Goal: Find specific page/section: Find specific page/section

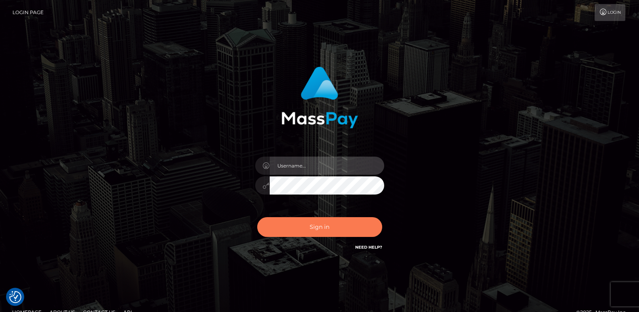
type input "[DOMAIN_NAME]"
click at [318, 232] on button "Sign in" at bounding box center [319, 227] width 125 height 20
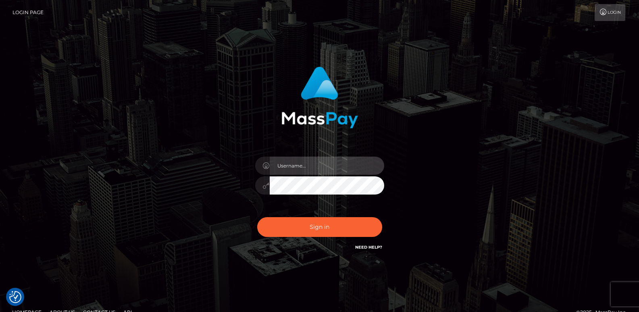
type input "[DOMAIN_NAME]"
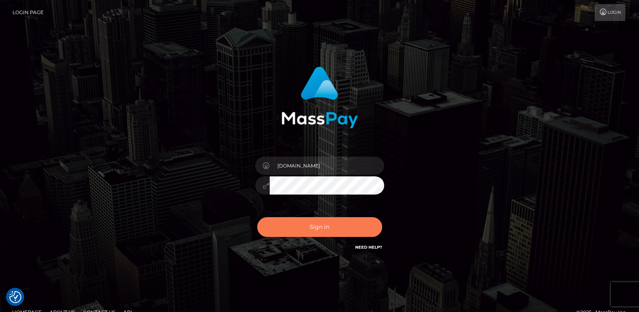
click at [318, 232] on button "Sign in" at bounding box center [319, 227] width 125 height 20
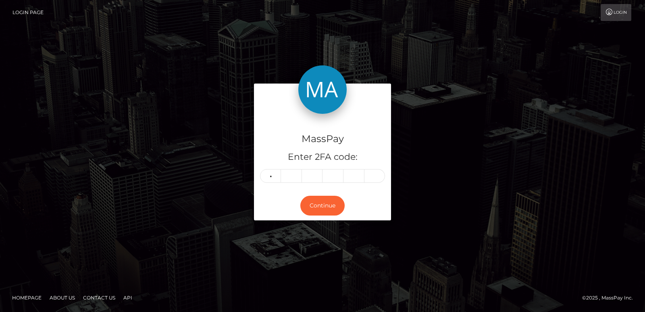
type input "0"
type input "6"
type input "9"
type input "6"
type input "7"
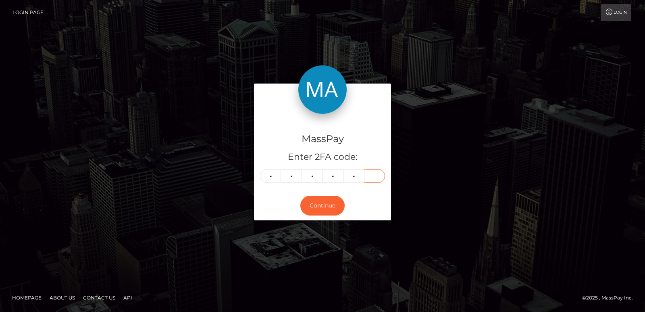
type input "2"
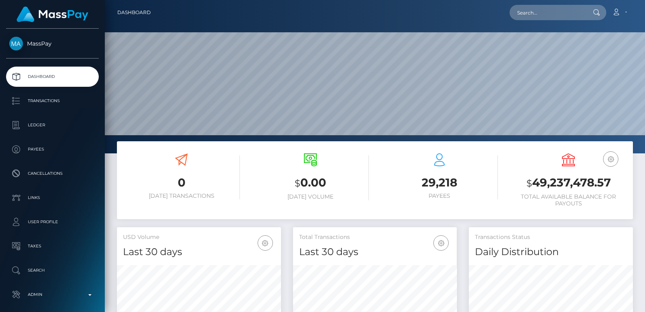
scroll to position [143, 164]
click at [552, 5] on input "text" at bounding box center [548, 12] width 76 height 15
paste input "lunarin024@gmail.com"
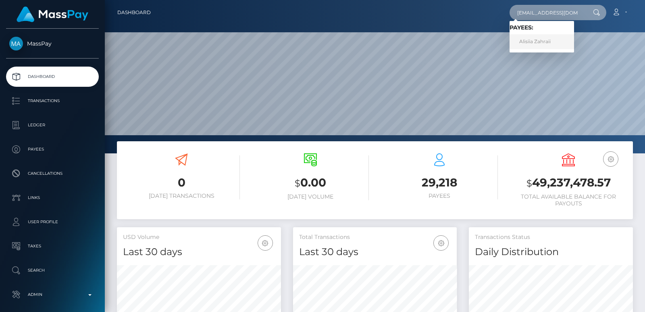
type input "lunarin024@gmail.com"
click at [539, 43] on link "Alisiia Zahraii" at bounding box center [542, 41] width 65 height 15
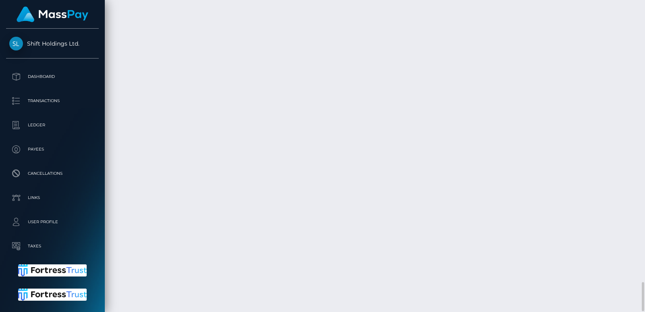
scroll to position [97, 164]
click at [641, 30] on div at bounding box center [642, 156] width 6 height 312
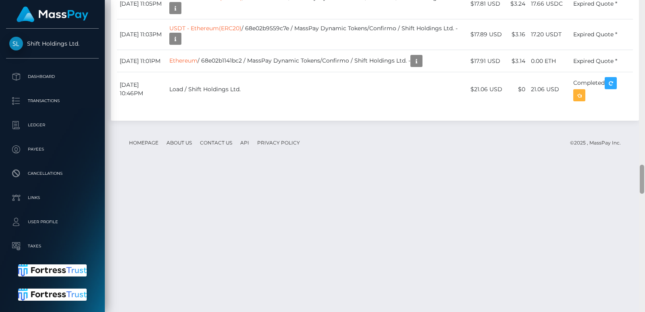
click at [641, 30] on div at bounding box center [642, 156] width 6 height 312
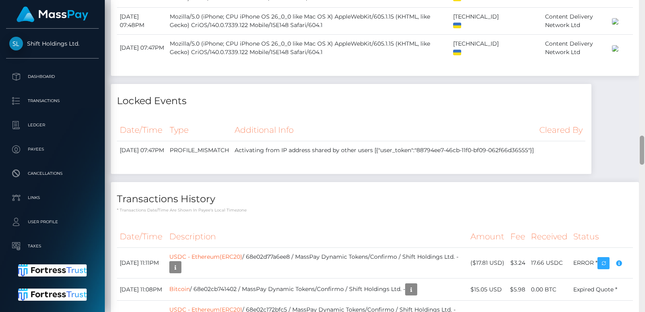
click at [641, 30] on div at bounding box center [642, 156] width 6 height 312
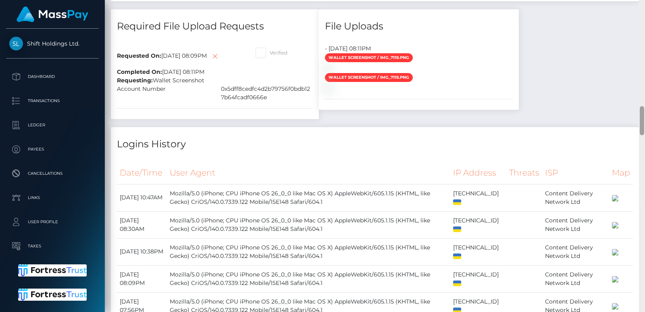
click at [641, 30] on div at bounding box center [642, 156] width 6 height 312
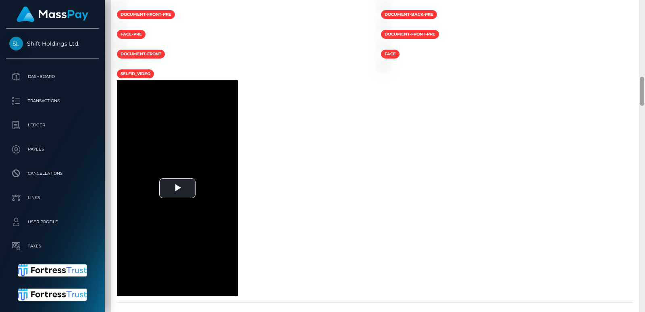
click at [641, 30] on div at bounding box center [642, 156] width 6 height 312
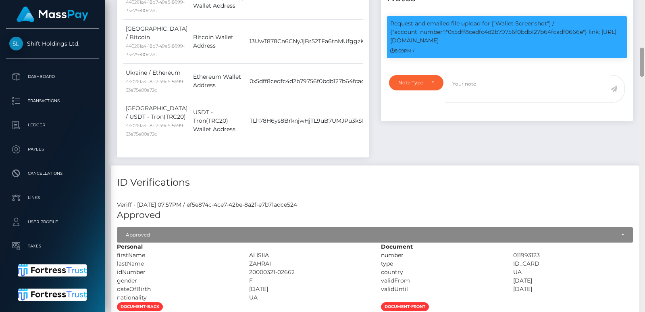
scroll to position [195, 0]
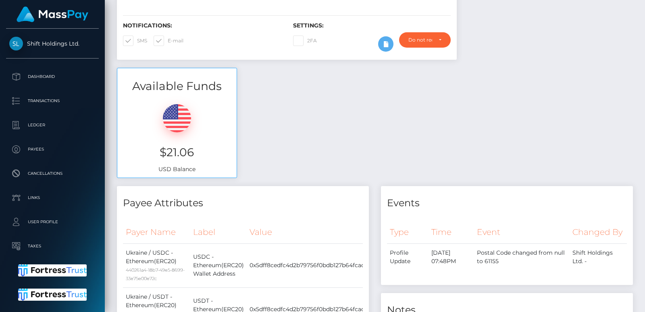
click at [641, 23] on div at bounding box center [642, 32] width 4 height 29
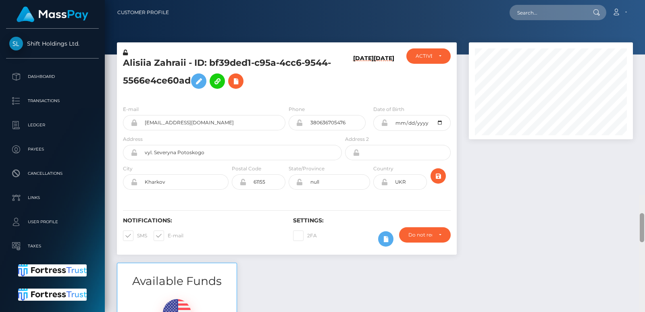
click at [641, 12] on div "Customer Profile Loading... Loading..." at bounding box center [375, 156] width 540 height 312
click at [143, 61] on h5 "Alisiia Zahraii - ID: bf39ded1-c95a-4cc6-9544-5566e4ce60ad" at bounding box center [230, 75] width 214 height 36
copy h5 "Alisiia"
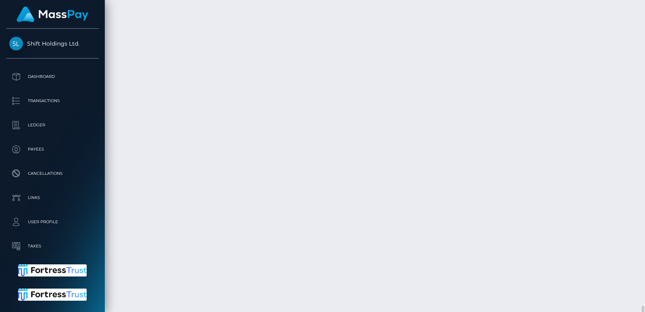
scroll to position [2866, 0]
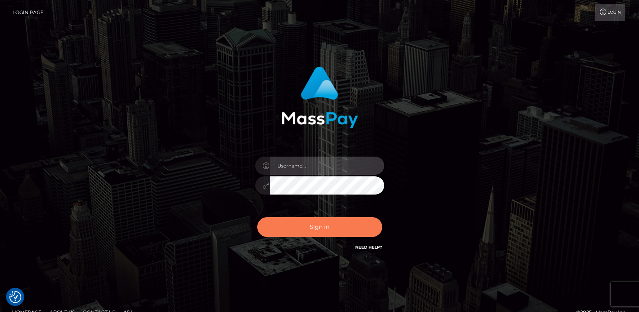
type input "ts2.es"
click at [292, 221] on button "Sign in" at bounding box center [319, 227] width 125 height 20
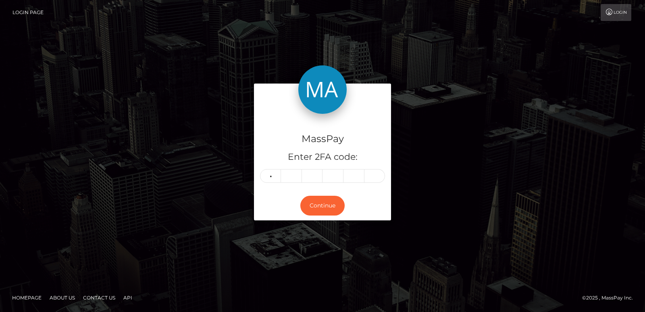
type input "6"
type input "7"
type input "4"
type input "6"
type input "7"
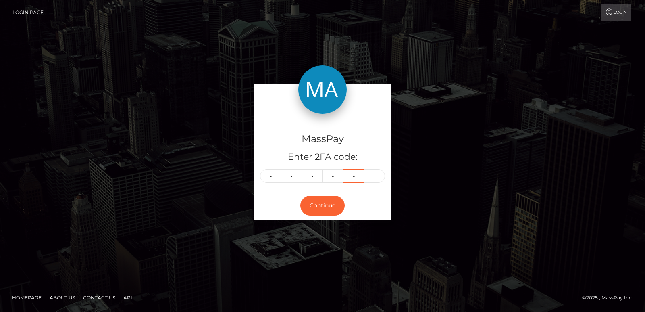
type input "3"
type input "9"
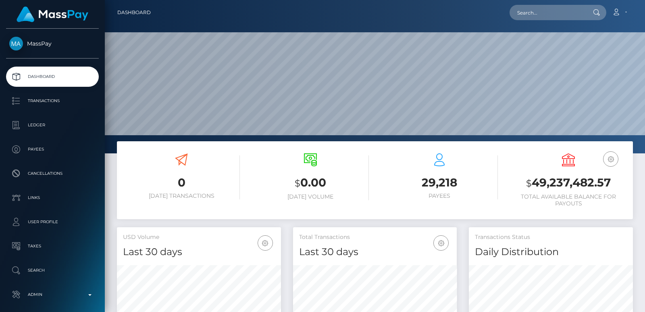
scroll to position [143, 164]
click at [525, 10] on input "text" at bounding box center [548, 12] width 76 height 15
paste input "komidomi08@gmail.com"
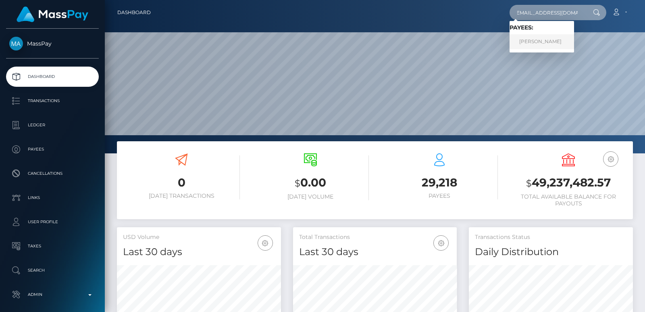
type input "komidomi08@gmail.com"
click at [542, 47] on link "JHOAN FABIÁN BERROCAL CRESPO" at bounding box center [542, 41] width 65 height 15
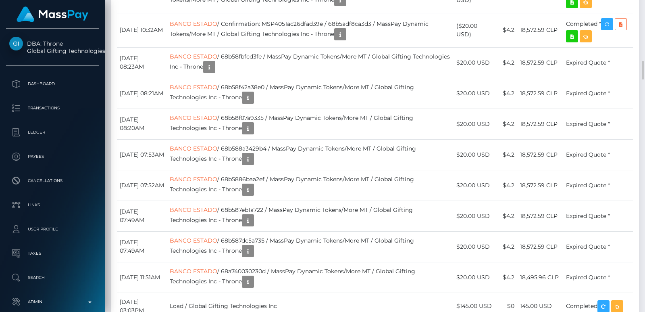
scroll to position [1596, 0]
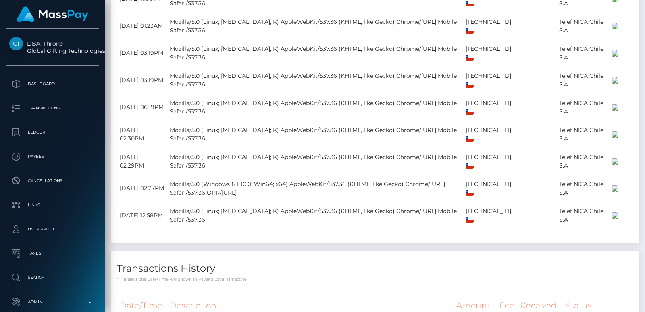
click at [640, 13] on div at bounding box center [642, 156] width 6 height 312
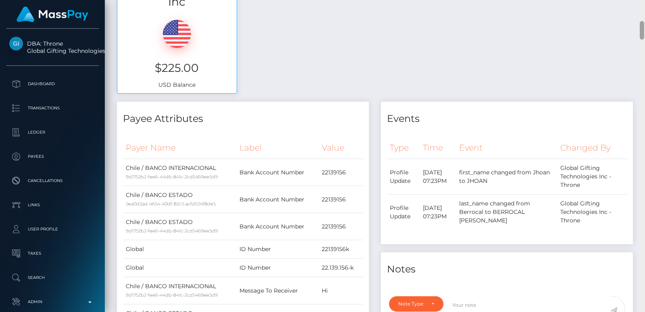
click at [640, 13] on div at bounding box center [642, 156] width 6 height 312
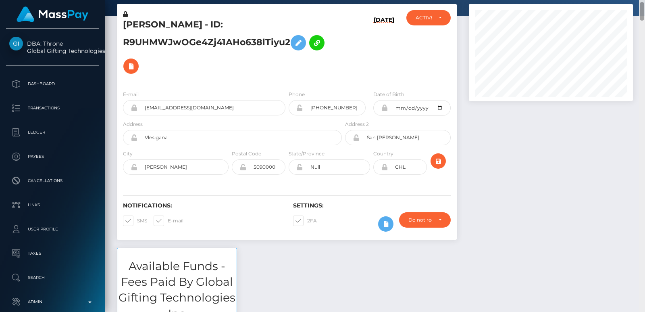
click at [640, 13] on div at bounding box center [642, 11] width 4 height 19
click at [641, 2] on div "Customer Profile Loading... Loading..." at bounding box center [375, 156] width 540 height 312
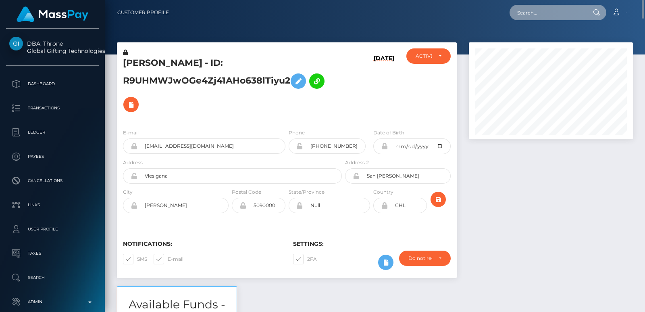
click at [529, 16] on input "text" at bounding box center [548, 12] width 76 height 15
paste input "komidomi08@gmail.com"
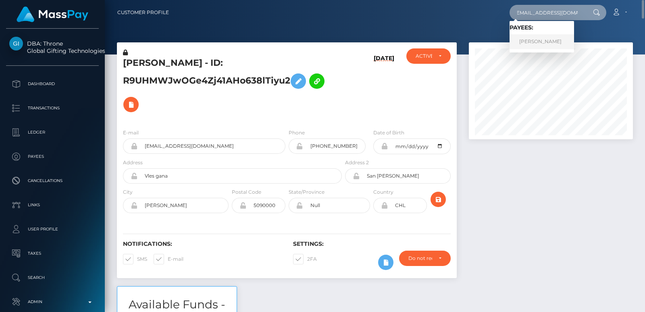
type input "komidomi08@gmail.com"
click at [570, 40] on link "JHOAN FABIÁN BERROCAL CRESPO" at bounding box center [542, 41] width 65 height 15
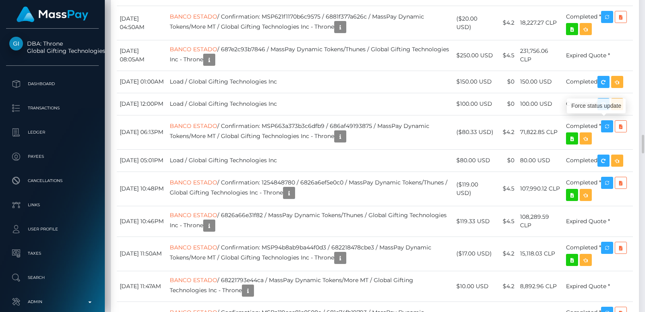
scroll to position [97, 164]
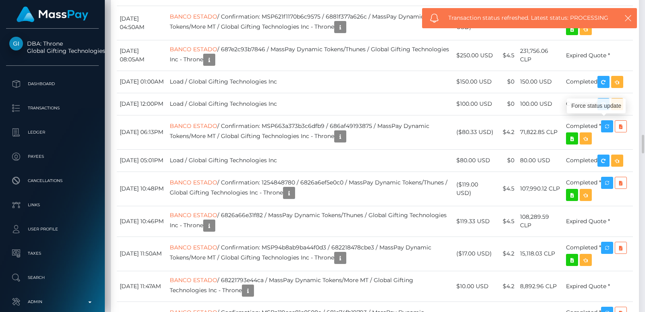
drag, startPoint x: 611, startPoint y: 125, endPoint x: 348, endPoint y: 106, distance: 263.5
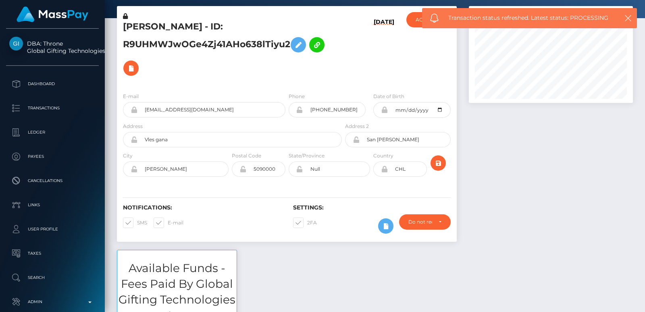
scroll to position [0, 0]
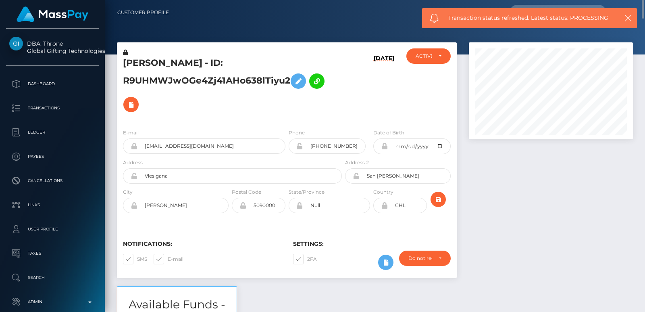
click at [144, 60] on h5 "JHOAN FABIÁN BERROCAL CRESPO - ID: R9UHMWJwOGe4Zj41AHo638lTiyu2" at bounding box center [230, 86] width 214 height 59
copy h5 "JHOAN"
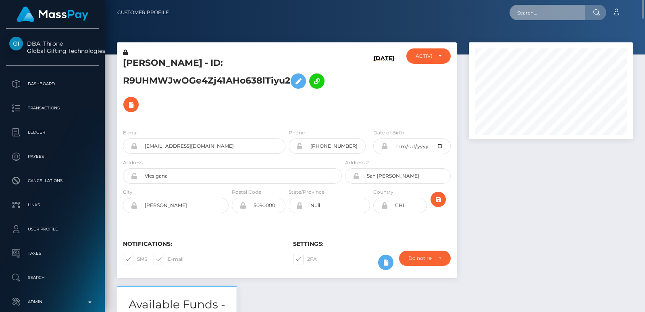
click at [526, 15] on input "text" at bounding box center [548, 12] width 76 height 15
paste input "donnieray317@gmail.com"
type input "donnieray317@gmail.com"
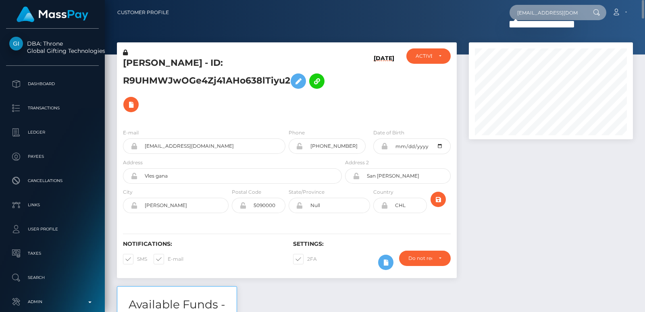
click at [517, 10] on input "donnieray317@gmail.com" at bounding box center [548, 12] width 76 height 15
paste input "titsmcgee12346@gmail.com"
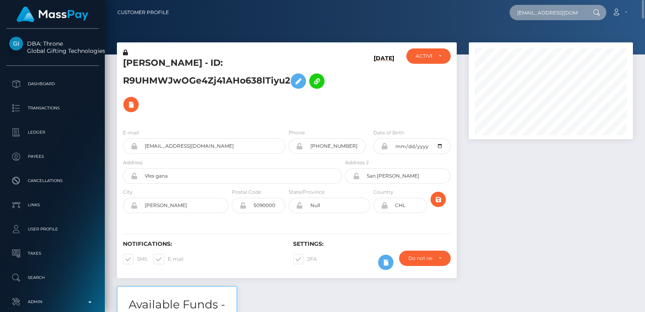
scroll to position [0, 9]
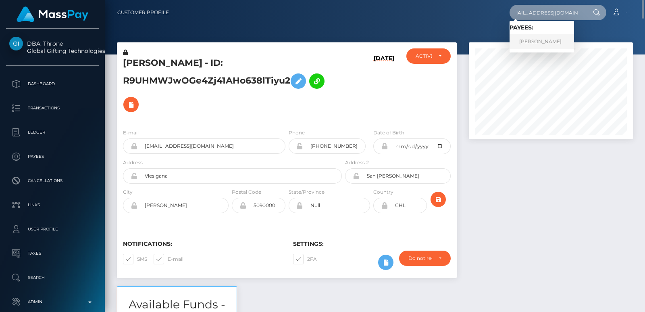
type input "titsmcgee12346@gmail.com"
click at [549, 39] on link "Donnie Hill" at bounding box center [542, 41] width 65 height 15
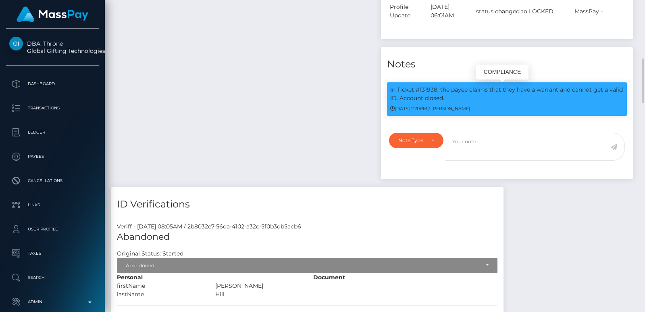
scroll to position [97, 164]
click at [434, 91] on p "In Ticket #131938, the payee claims that they have a warrant and cannot get a v…" at bounding box center [506, 93] width 233 height 17
copy p "131938"
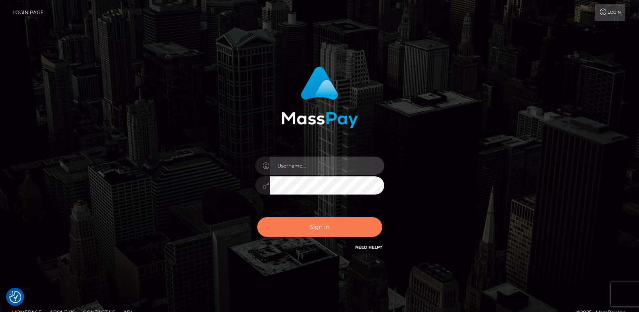
type input "[DOMAIN_NAME]"
click at [300, 232] on button "Sign in" at bounding box center [319, 227] width 125 height 20
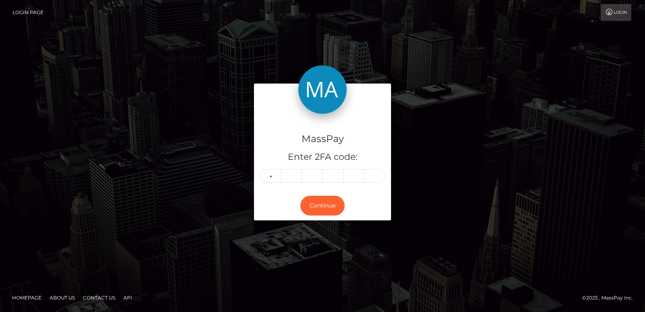
type input "0"
type input "4"
type input "3"
type input "6"
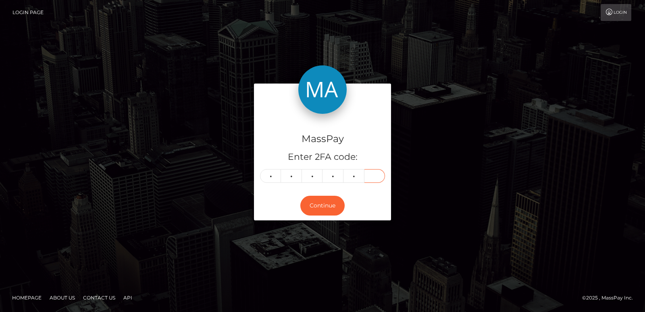
type input "1"
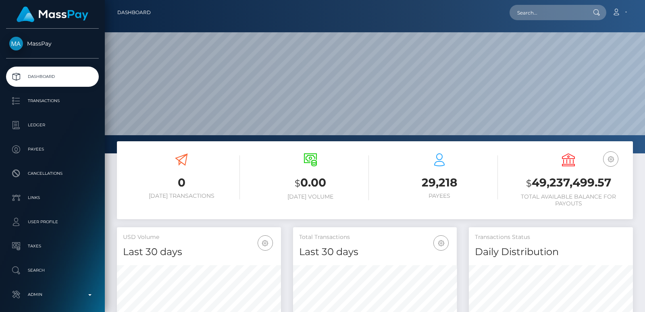
scroll to position [143, 164]
click at [536, 4] on div "Loading... Loading... Account Edit Profile Logout" at bounding box center [394, 12] width 475 height 17
click at [529, 9] on input "text" at bounding box center [548, 12] width 76 height 15
paste input "jorgemtz7201992@gmail.com"
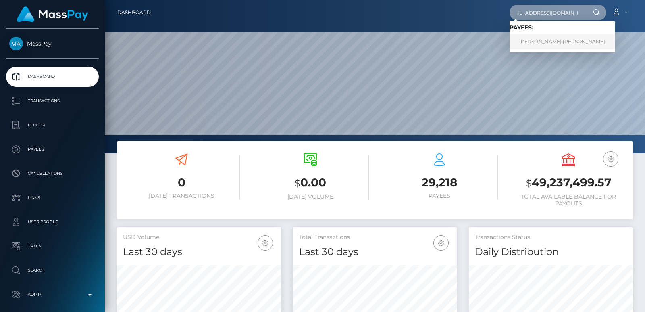
type input "jorgemtz7201992@gmail.com"
click at [554, 43] on link "JORGE LUIS MARTINEZ GARCIA" at bounding box center [562, 41] width 105 height 15
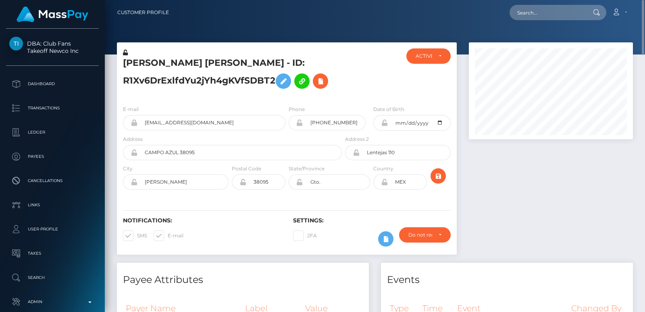
click at [146, 63] on h5 "[PERSON_NAME] [PERSON_NAME] - ID: R1Xv6DrExlfdYu2jYh4gKVfSDBT2" at bounding box center [230, 75] width 214 height 36
copy h5 "JORGE"
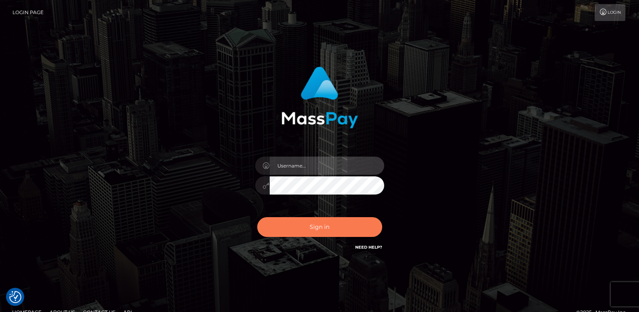
type input "ts2.es"
click at [324, 230] on button "Sign in" at bounding box center [319, 227] width 125 height 20
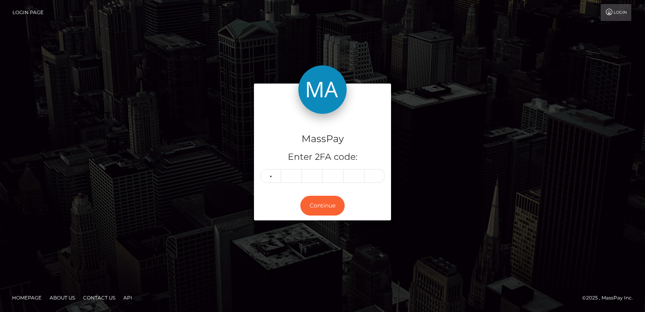
type input "4"
type input "9"
type input "8"
type input "7"
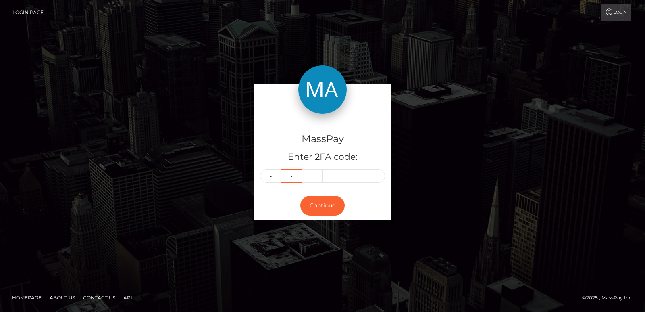
type input "8"
type input "6"
type input "2"
type input "3"
type input "1"
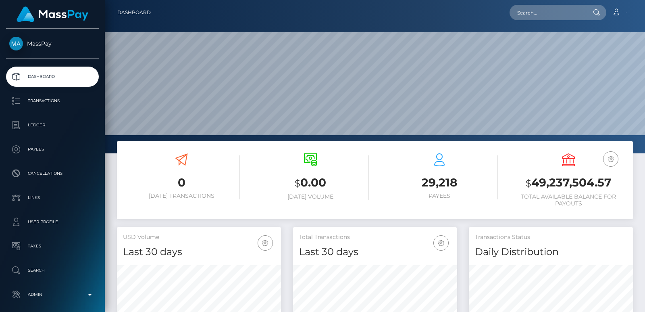
scroll to position [153, 540]
click at [538, 6] on input "text" at bounding box center [548, 12] width 76 height 15
paste input "lunarin024@gmail.com"
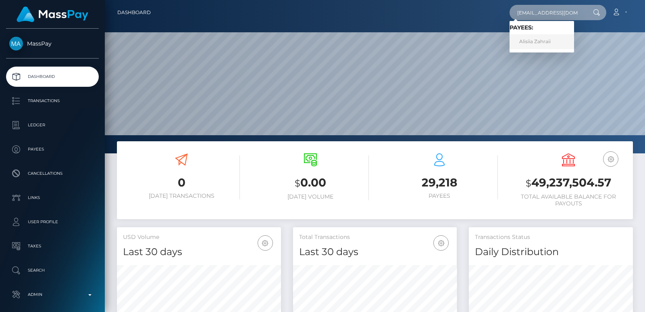
type input "lunarin024@gmail.com"
click at [537, 42] on link "Alisiia Zahraii" at bounding box center [542, 41] width 65 height 15
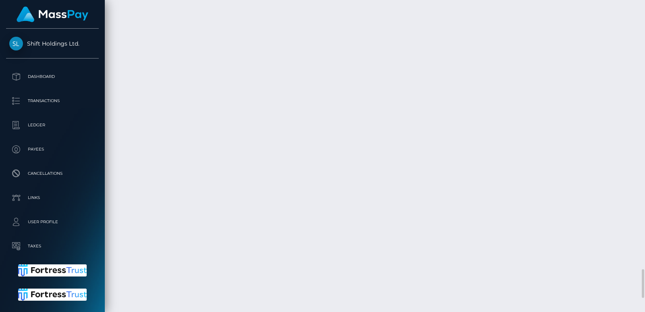
scroll to position [2540, 0]
click at [645, 19] on div at bounding box center [642, 156] width 6 height 312
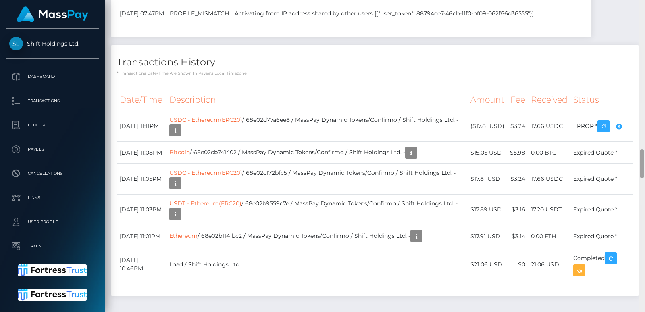
click at [645, 19] on div at bounding box center [642, 156] width 6 height 312
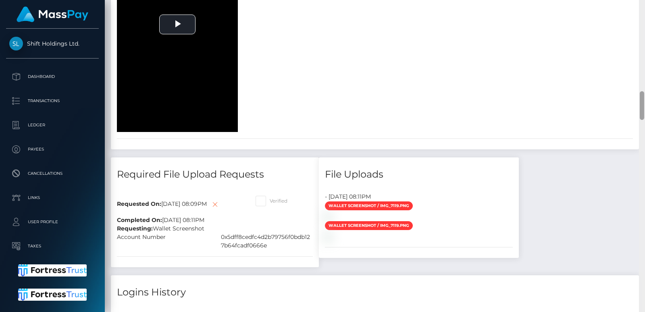
click at [645, 19] on div at bounding box center [642, 156] width 6 height 312
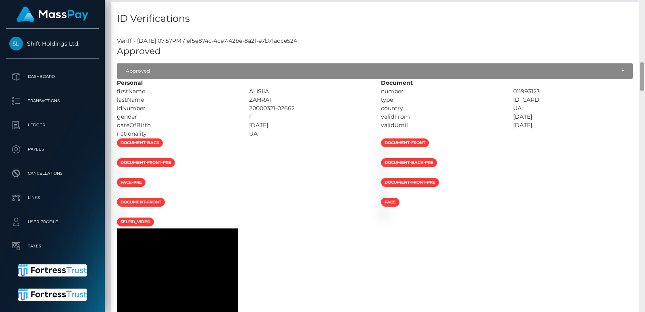
click at [645, 19] on div at bounding box center [642, 156] width 6 height 312
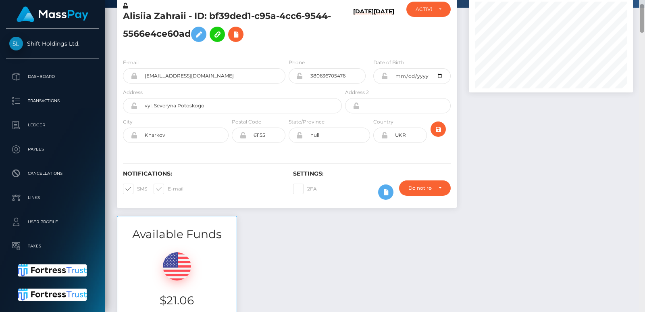
click at [645, 19] on div at bounding box center [642, 156] width 6 height 312
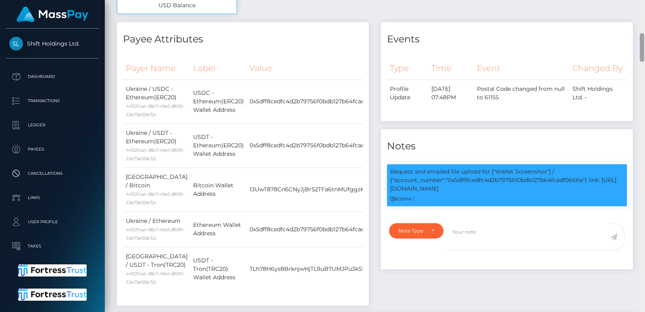
scroll to position [47, 0]
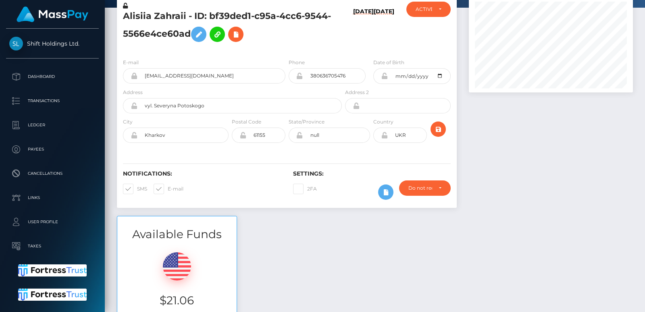
click at [642, 1] on div "Customer Profile Loading... Loading..." at bounding box center [375, 156] width 540 height 312
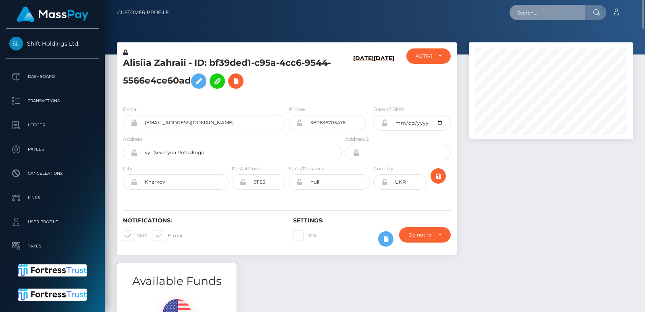
click at [560, 5] on input "text" at bounding box center [548, 12] width 76 height 15
paste input "Chopper.a.team@icloud.com"
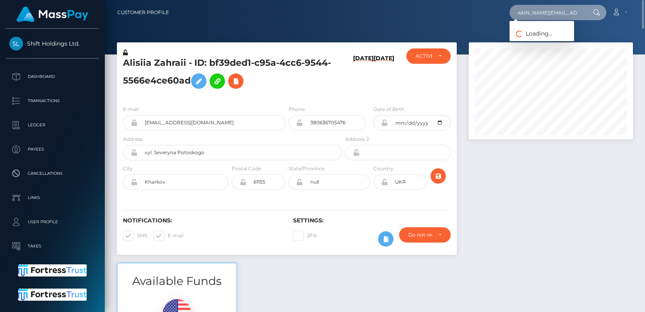
type input "Chopper.a.team@icloud.com"
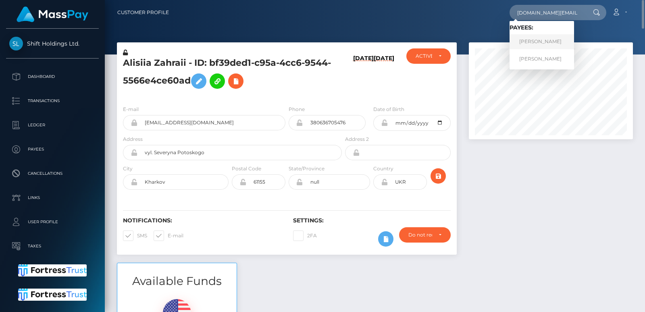
click at [529, 42] on link "Jesse Clark" at bounding box center [542, 41] width 65 height 15
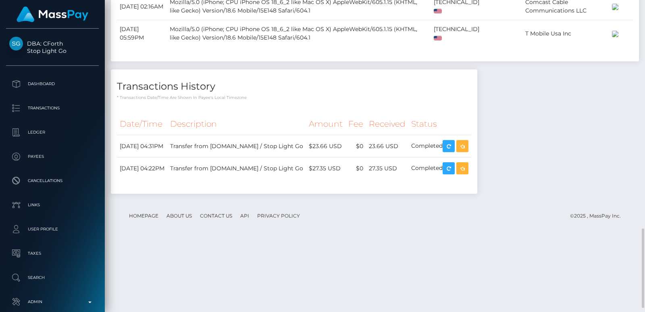
scroll to position [911, 0]
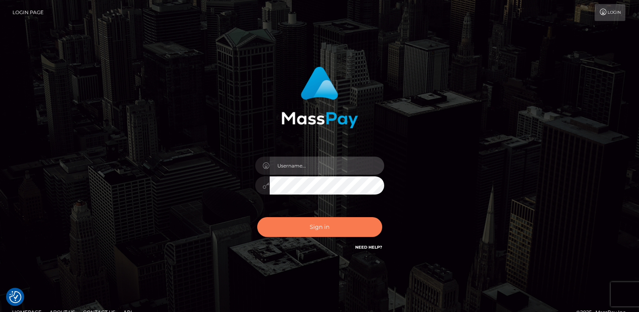
type input "ts2.es"
click at [323, 229] on button "Sign in" at bounding box center [319, 227] width 125 height 20
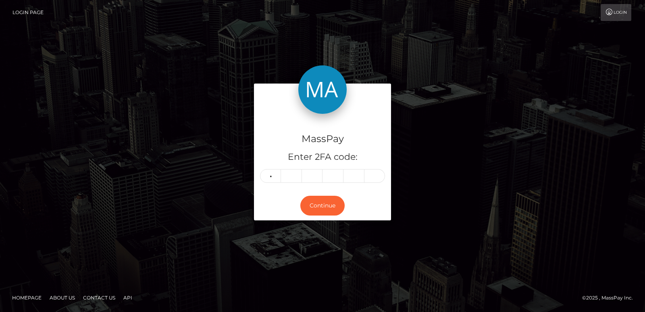
type input "7"
type input "2"
type input "7"
type input "5"
type input "4"
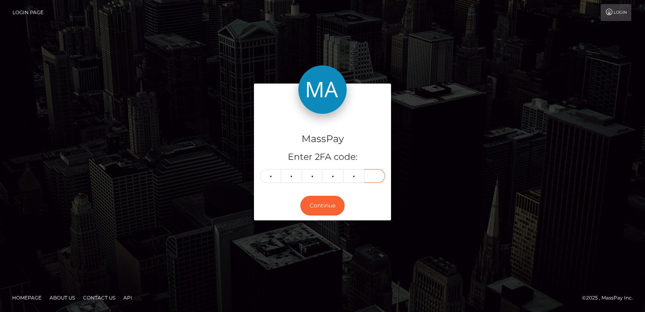
type input "1"
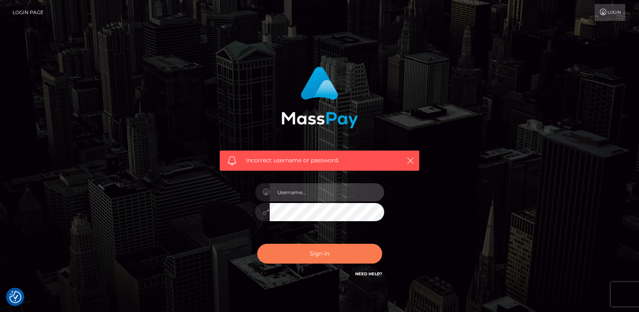
type input "ts2.es"
click at [324, 248] on button "Sign in" at bounding box center [319, 254] width 125 height 20
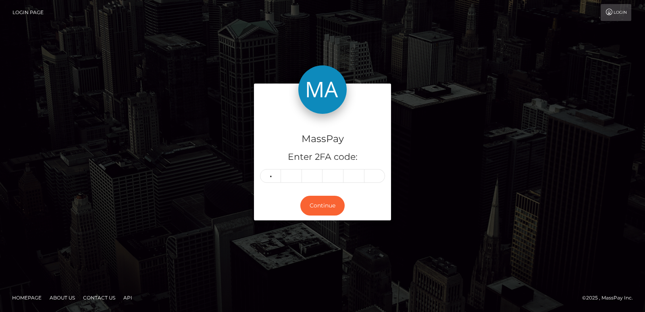
type input "7"
type input "2"
type input "7"
type input "4"
type input "5"
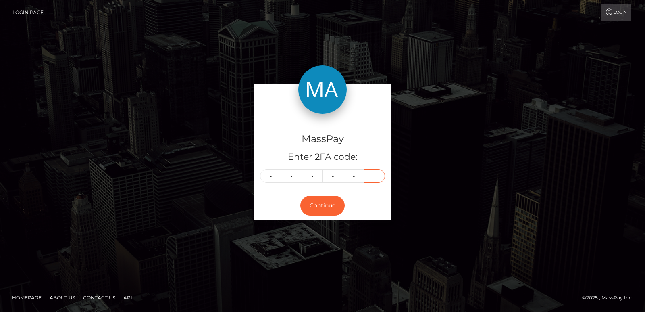
type input "1"
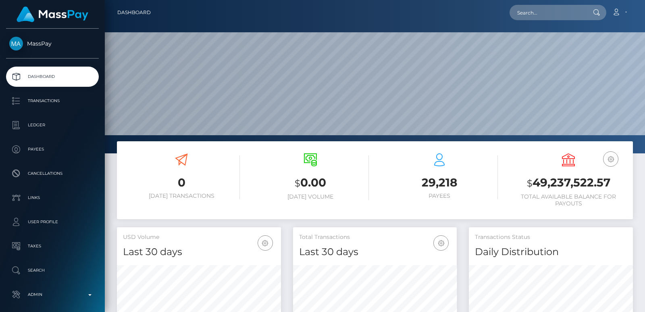
scroll to position [143, 164]
click at [542, 22] on nav "Dashboard Loading... Loading... Account Edit Profile" at bounding box center [375, 12] width 540 height 25
click at [537, 15] on input "text" at bounding box center [548, 12] width 76 height 15
paste input "jorgemtz7201992@gmail.com"
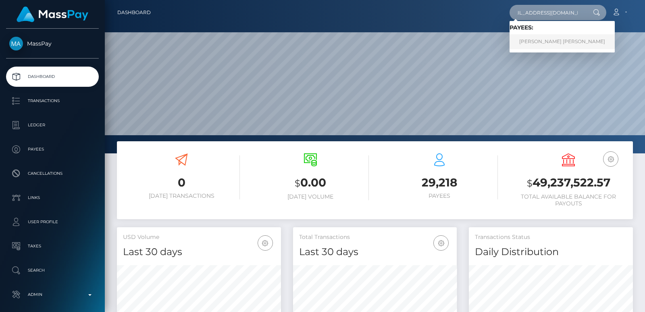
type input "jorgemtz7201992@gmail.com"
click at [552, 44] on link "JORGE LUIS MARTINEZ GARCIA" at bounding box center [562, 41] width 105 height 15
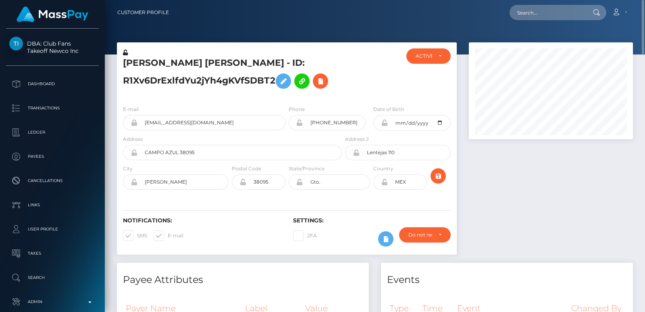
click at [137, 63] on h5 "[PERSON_NAME] [PERSON_NAME] - ID: R1Xv6DrExlfdYu2jYh4gKVfSDBT2" at bounding box center [230, 75] width 214 height 36
copy h5 "[PERSON_NAME]"
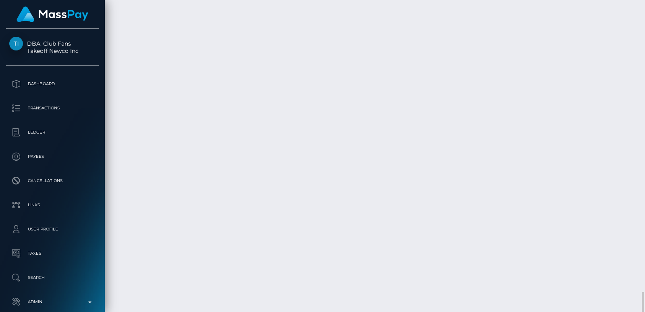
scroll to position [1445, 0]
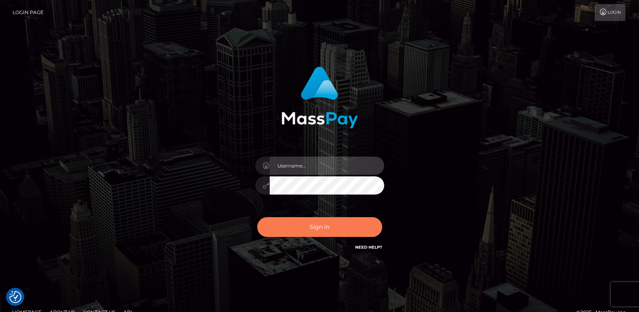
type input "[DOMAIN_NAME]"
click at [345, 228] on button "Sign in" at bounding box center [319, 227] width 125 height 20
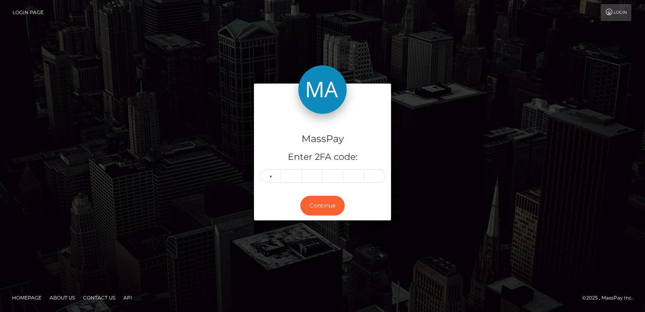
type input "5"
type input "4"
type input "6"
type input "5"
type input "3"
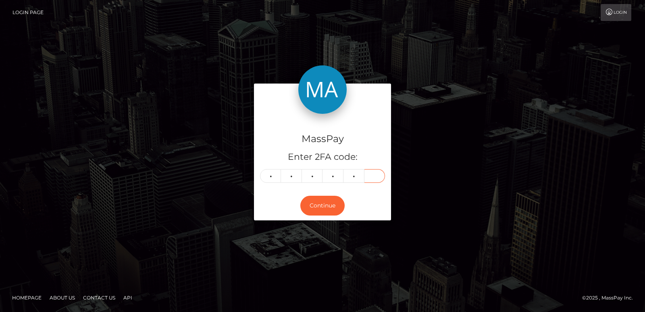
type input "8"
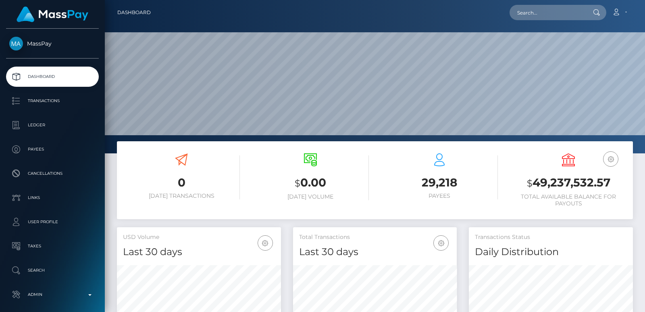
scroll to position [143, 164]
click at [523, 12] on input "text" at bounding box center [548, 12] width 76 height 15
paste input "leslieann_warren@yahoo.ca"
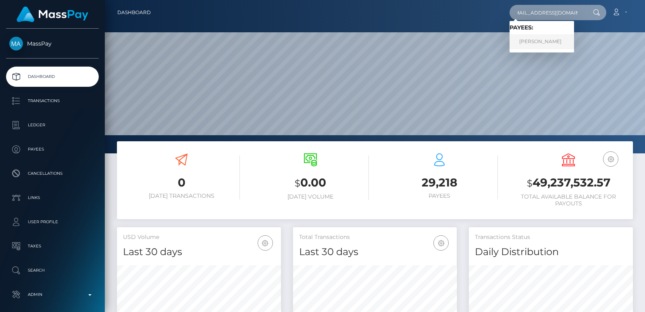
type input "leslieann_warren@yahoo.ca"
click at [559, 40] on link "Leslie-Ann Warren" at bounding box center [542, 41] width 65 height 15
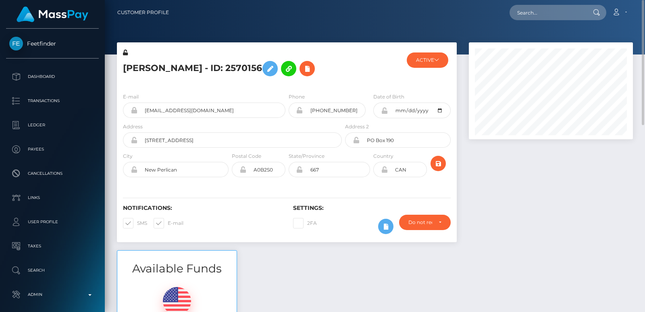
click at [128, 66] on h5 "[PERSON_NAME] - ID: 2570156" at bounding box center [230, 68] width 214 height 23
copy h5 "Leslie"
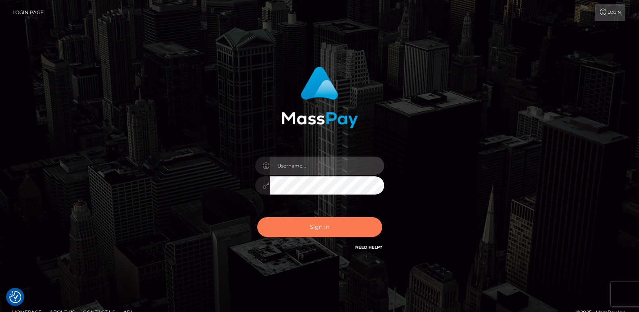
type input "[DOMAIN_NAME]"
click at [338, 231] on button "Sign in" at bounding box center [319, 227] width 125 height 20
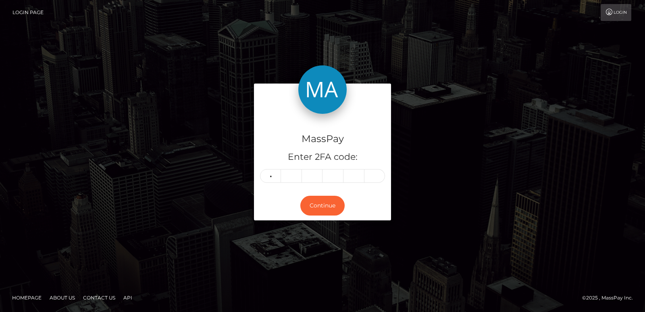
type input "4"
type input "2"
type input "5"
type input "1"
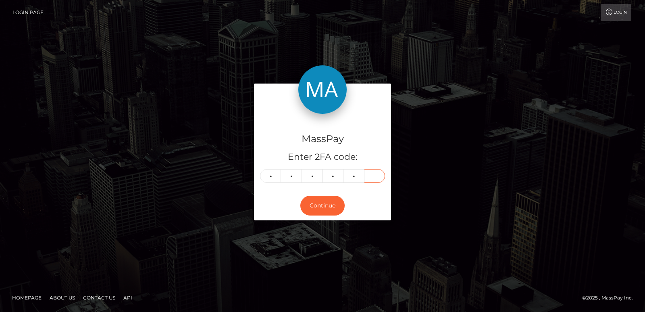
type input "7"
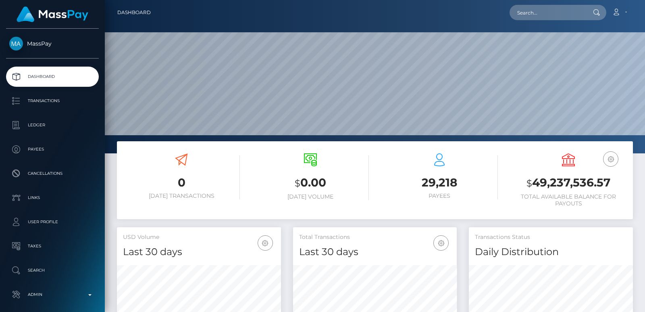
scroll to position [143, 164]
click at [549, 13] on input "text" at bounding box center [548, 12] width 76 height 15
paste input "[EMAIL_ADDRESS][DOMAIN_NAME]"
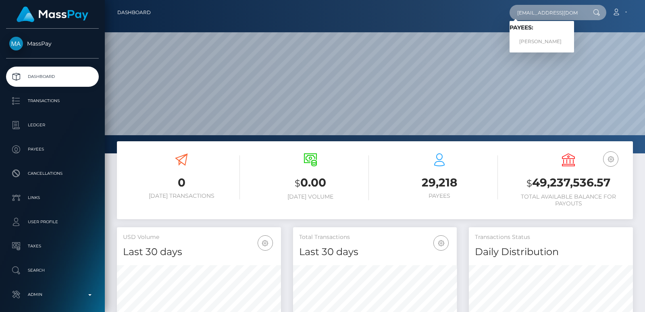
click at [549, 13] on input "[EMAIL_ADDRESS][DOMAIN_NAME]" at bounding box center [548, 12] width 76 height 15
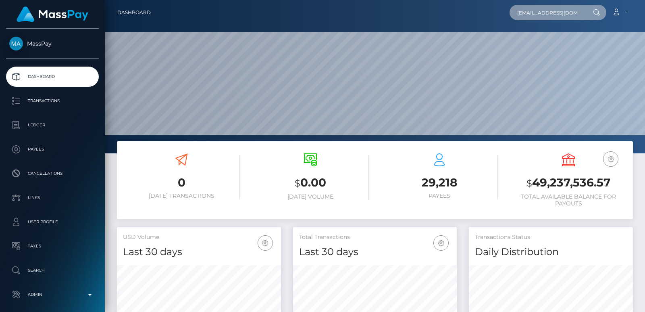
click at [561, 9] on input "[EMAIL_ADDRESS][DOMAIN_NAME]" at bounding box center [548, 12] width 76 height 15
type input "[EMAIL_ADDRESS][DOMAIN_NAME]"
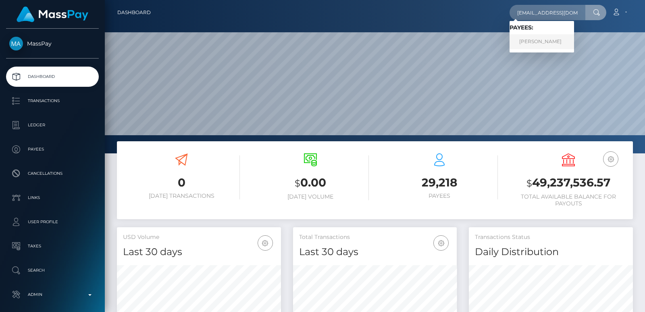
click at [551, 41] on link "Jessica-paige Wiesner" at bounding box center [542, 41] width 65 height 15
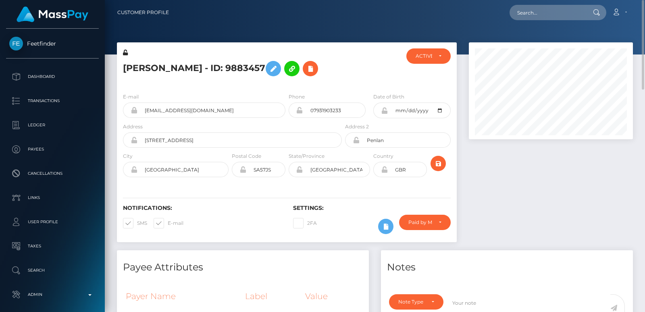
click at [139, 58] on h5 "[PERSON_NAME] - ID: 9883457" at bounding box center [230, 68] width 214 height 23
click at [139, 58] on h5 "Jessica-paige Wiesner - ID: 9883457" at bounding box center [230, 68] width 214 height 23
copy h5 "Jessica"
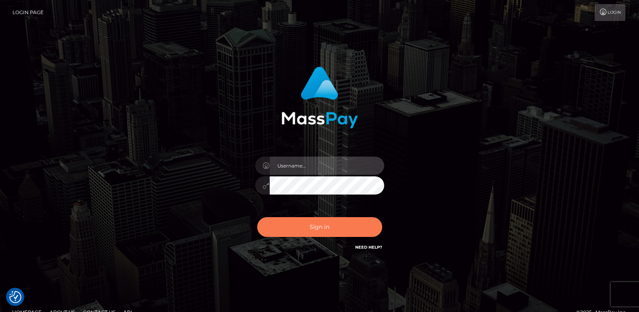
type input "[DOMAIN_NAME]"
click at [306, 221] on button "Sign in" at bounding box center [319, 227] width 125 height 20
type input "ts2.es"
click at [300, 227] on button "Sign in" at bounding box center [319, 227] width 125 height 20
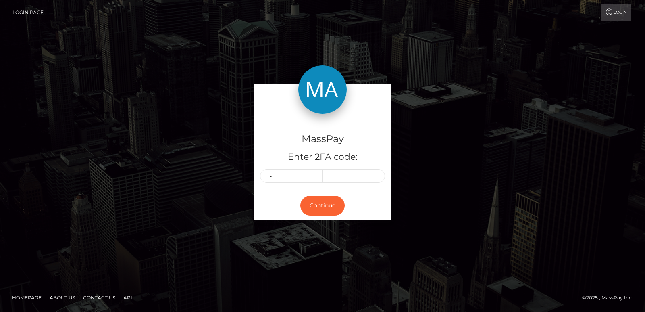
type input "7"
type input "4"
type input "7"
type input "5"
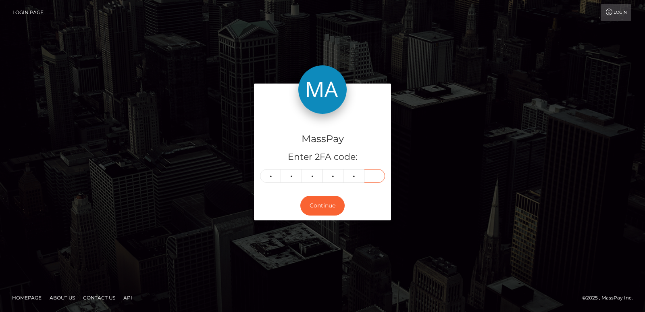
type input "6"
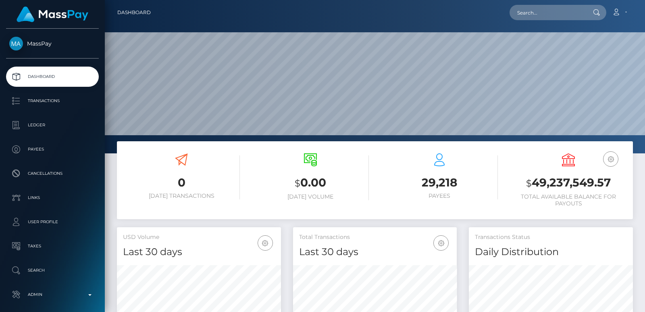
scroll to position [143, 164]
click at [531, 10] on input "text" at bounding box center [548, 12] width 76 height 15
paste input "[EMAIL_ADDRESS][DOMAIN_NAME]"
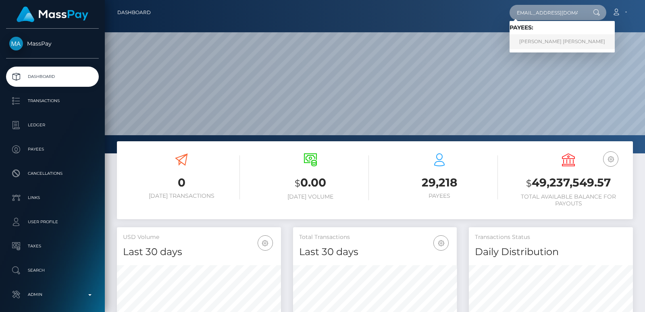
type input "[EMAIL_ADDRESS][DOMAIN_NAME]"
click at [538, 45] on link "[PERSON_NAME] [PERSON_NAME]" at bounding box center [562, 41] width 105 height 15
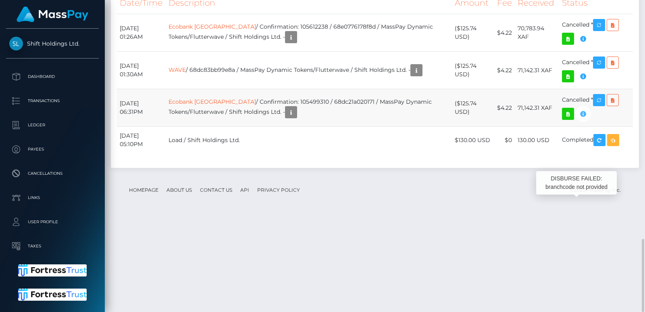
scroll to position [97, 164]
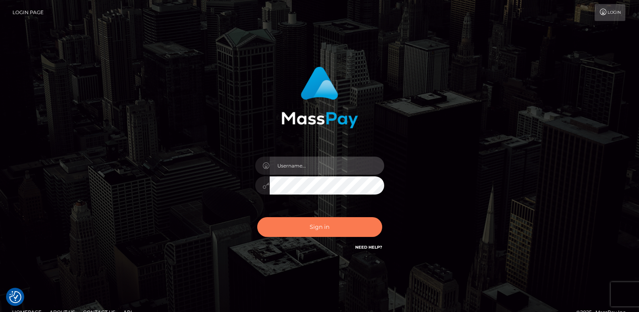
type input "ts2.es"
click at [294, 227] on button "Sign in" at bounding box center [319, 227] width 125 height 20
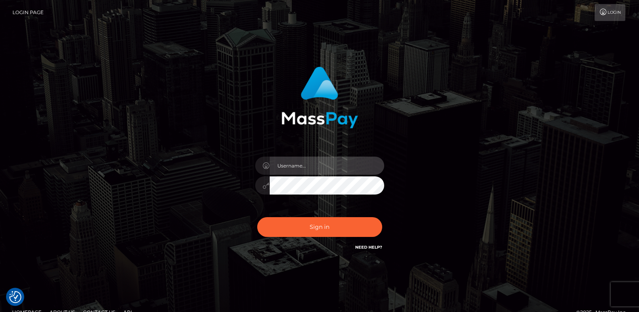
type input "[DOMAIN_NAME]"
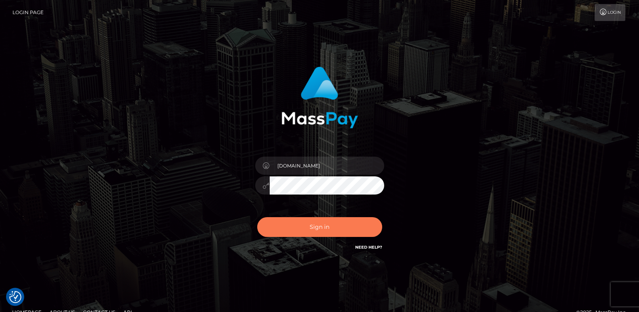
click at [294, 227] on button "Sign in" at bounding box center [319, 227] width 125 height 20
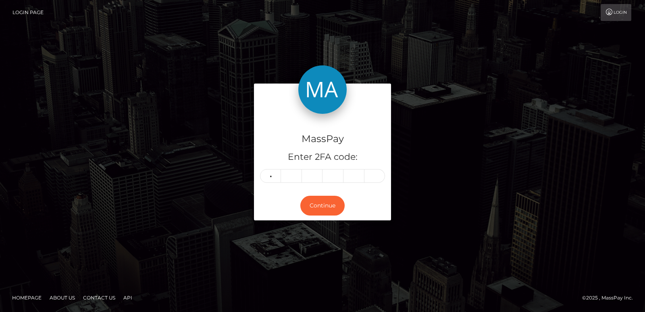
type input "3"
type input "7"
type input "3"
type input "9"
type input "6"
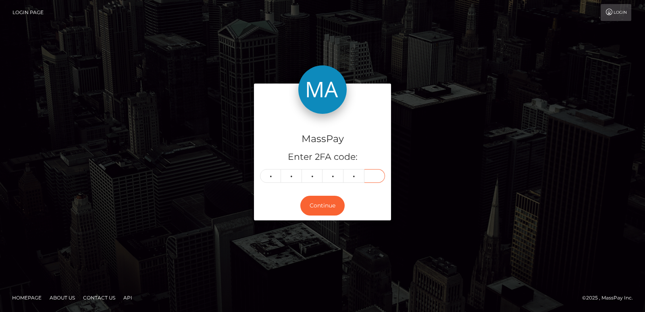
type input "4"
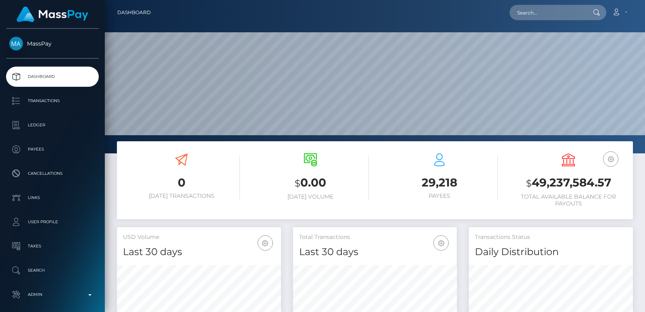
scroll to position [143, 164]
click at [529, 22] on nav "Dashboard Loading... Loading... Account Edit Profile" at bounding box center [375, 12] width 540 height 25
click at [529, 14] on input "text" at bounding box center [548, 12] width 76 height 15
paste input "emilyhan9402@gmail.com"
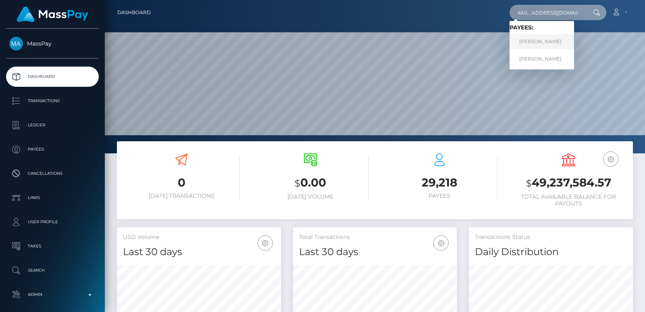
type input "emilyhan9402@gmail.com"
click at [557, 44] on link "Seunghwa Han" at bounding box center [542, 41] width 65 height 15
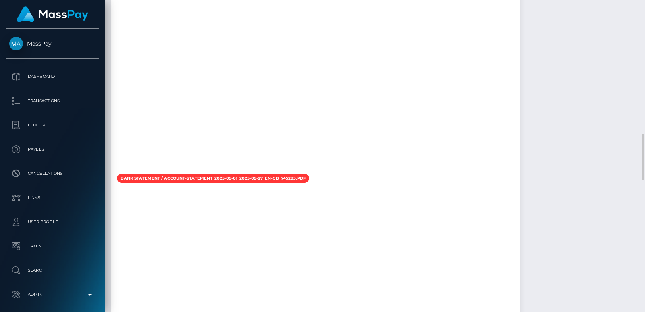
scroll to position [1064, 0]
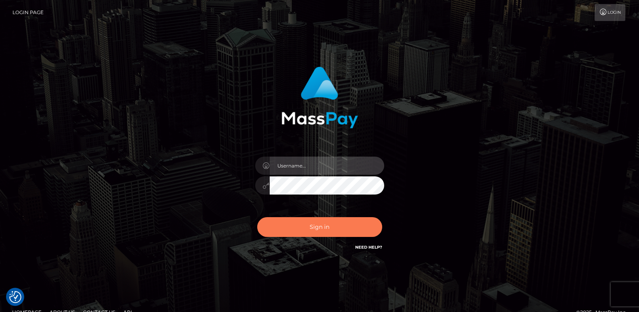
type input "[DOMAIN_NAME]"
click at [314, 223] on button "Sign in" at bounding box center [319, 227] width 125 height 20
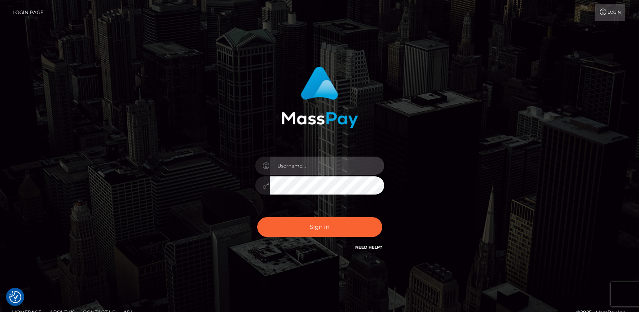
type input "[DOMAIN_NAME]"
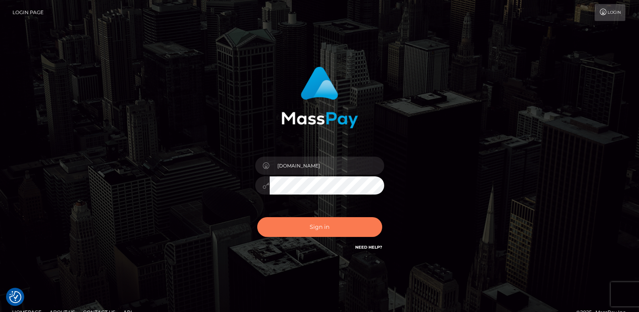
click at [314, 223] on button "Sign in" at bounding box center [319, 227] width 125 height 20
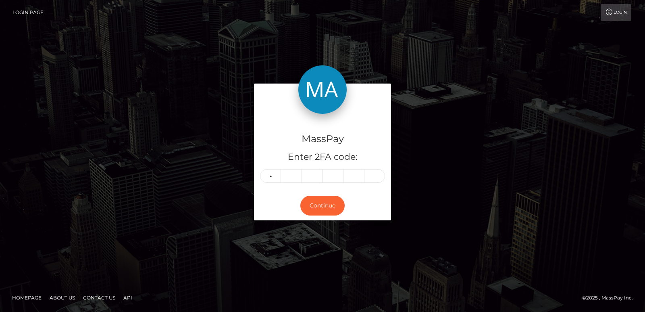
type input "6"
type input "7"
type input "4"
type input "5"
type input "2"
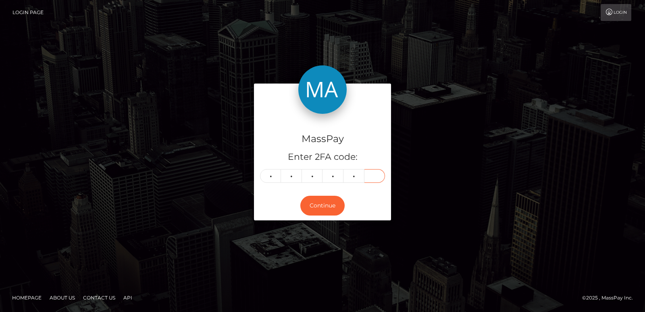
type input "7"
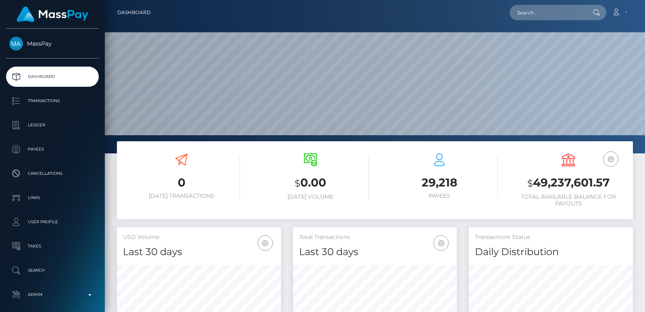
scroll to position [153, 540]
click at [530, 20] on div "Loading... Loading... Account Edit Profile Logout" at bounding box center [394, 12] width 475 height 17
click at [530, 13] on input "text" at bounding box center [548, 12] width 76 height 15
paste input "[EMAIL_ADDRESS][PERSON_NAME][DOMAIN_NAME]"
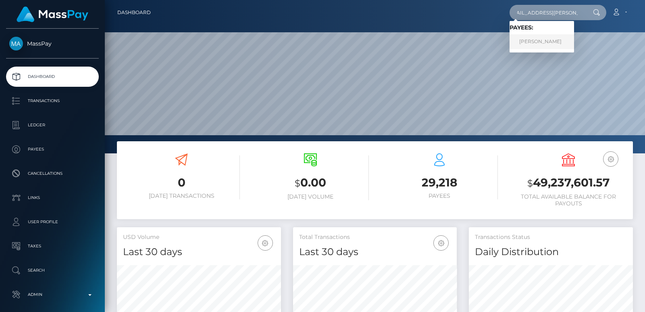
type input "[EMAIL_ADDRESS][PERSON_NAME][DOMAIN_NAME]"
click at [539, 43] on link "ANASTASIYA LABACHOVA" at bounding box center [542, 41] width 65 height 15
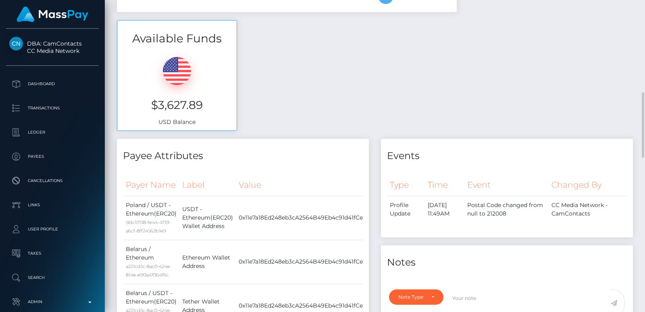
scroll to position [278, 0]
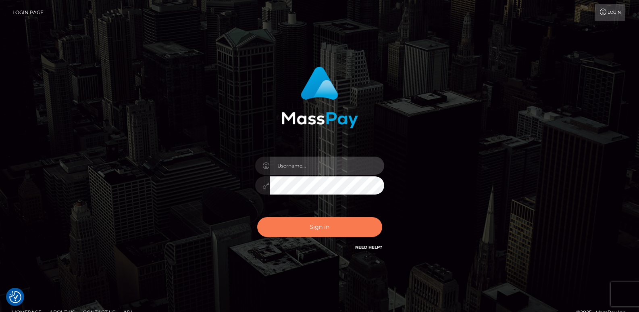
type input "[DOMAIN_NAME]"
click at [309, 221] on button "Sign in" at bounding box center [319, 227] width 125 height 20
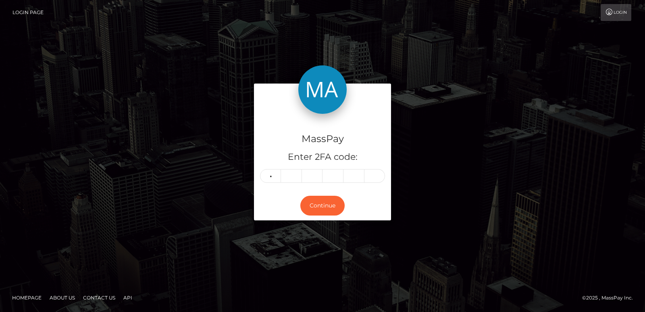
type input "9"
type input "0"
type input "1"
type input "8"
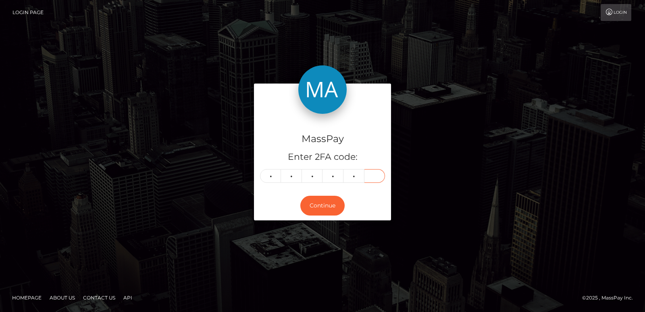
type input "0"
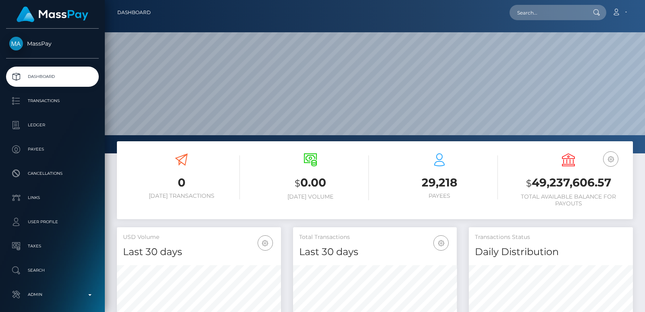
scroll to position [143, 164]
click at [527, 0] on nav "Dashboard Loading... Loading... Account Edit Profile" at bounding box center [375, 12] width 540 height 25
click at [523, 18] on input "text" at bounding box center [548, 12] width 76 height 15
paste input "UfYrgQBbRByE1Js1CkiFcA"
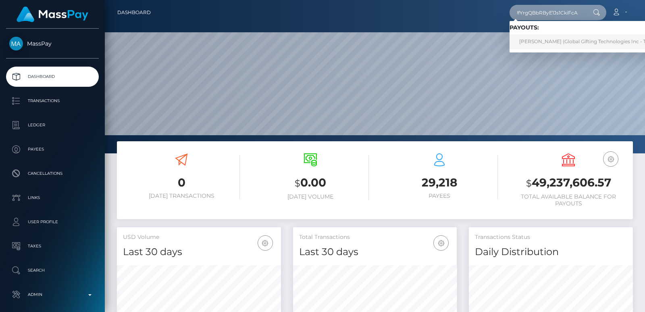
type input "UfYrgQBbRByE1Js1CkiFcA"
click at [547, 46] on link "[PERSON_NAME] (Global Gifting Technologies Inc - Throne)" at bounding box center [591, 41] width 162 height 15
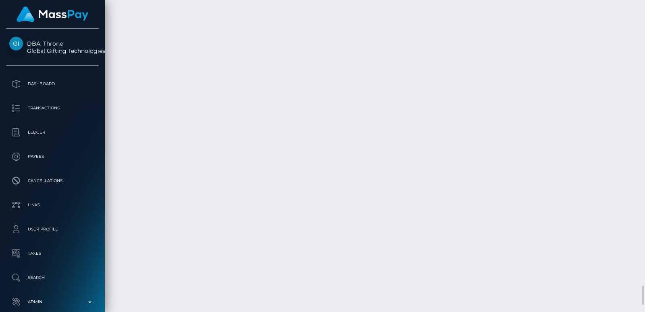
scroll to position [97, 164]
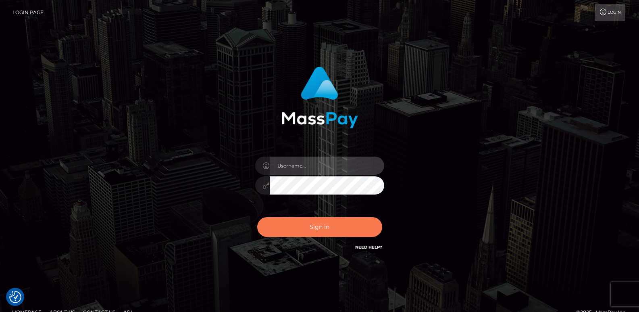
type input "ts2.es"
click at [336, 226] on button "Sign in" at bounding box center [319, 227] width 125 height 20
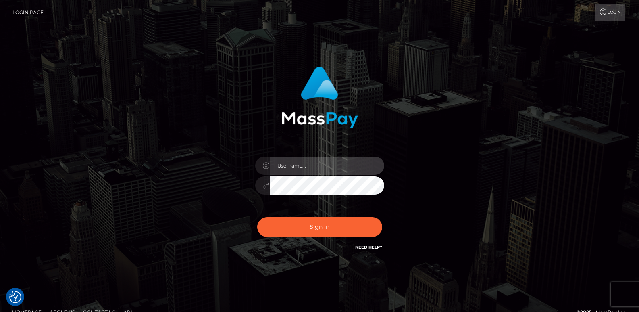
type input "ts2.es"
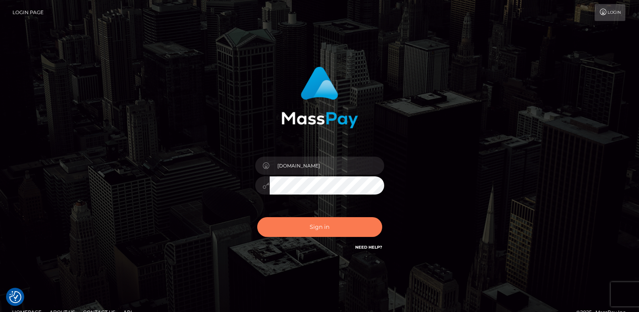
click at [336, 226] on button "Sign in" at bounding box center [319, 227] width 125 height 20
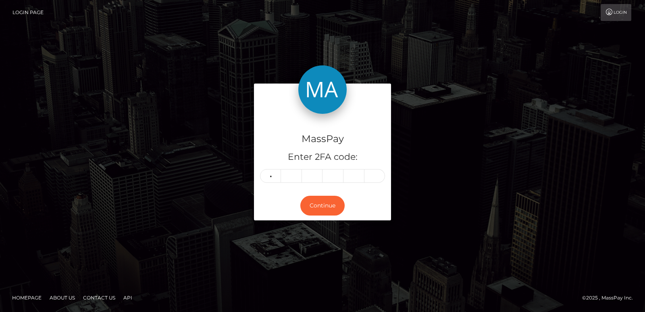
type input "8"
type input "9"
type input "5"
type input "8"
type input "6"
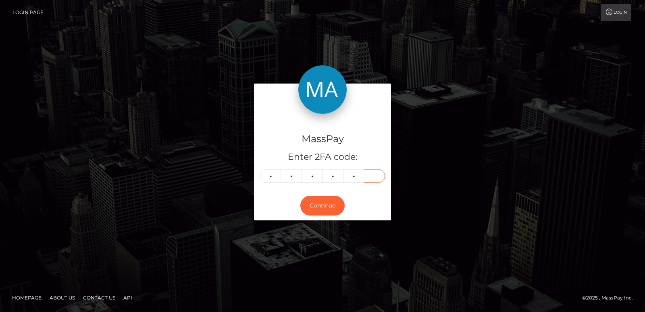
type input "7"
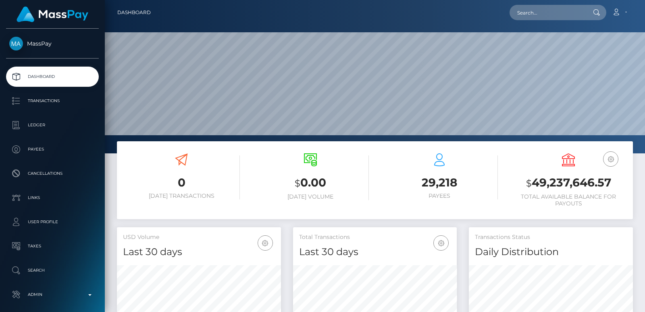
scroll to position [143, 164]
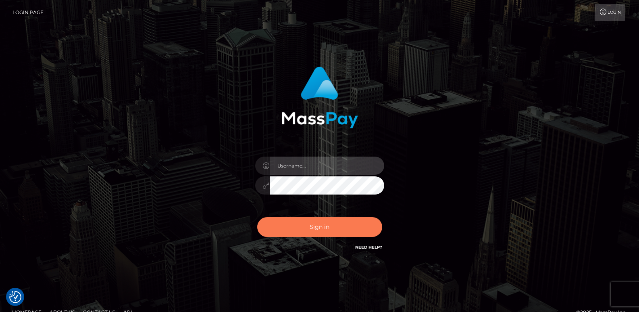
type input "[DOMAIN_NAME]"
click at [288, 228] on button "Sign in" at bounding box center [319, 227] width 125 height 20
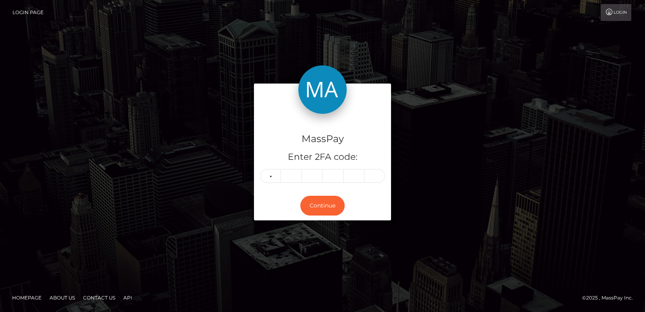
type input "0"
type input "6"
type input "9"
type input "2"
type input "6"
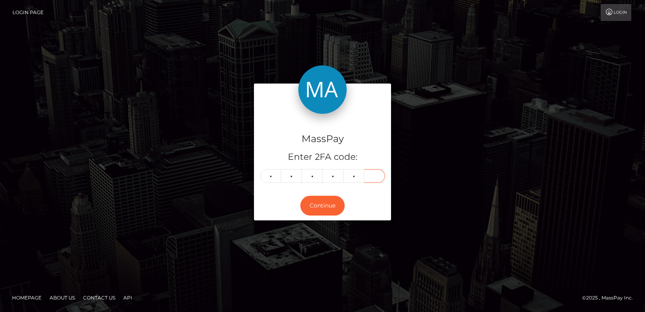
type input "2"
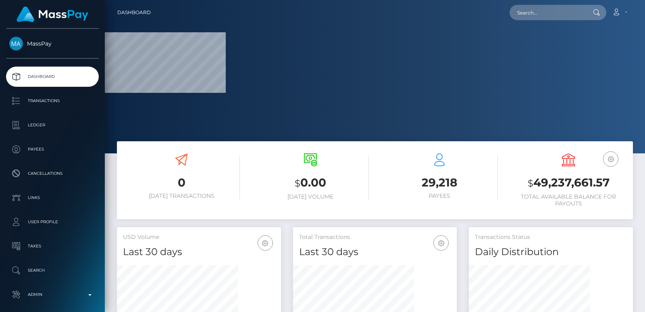
scroll to position [143, 164]
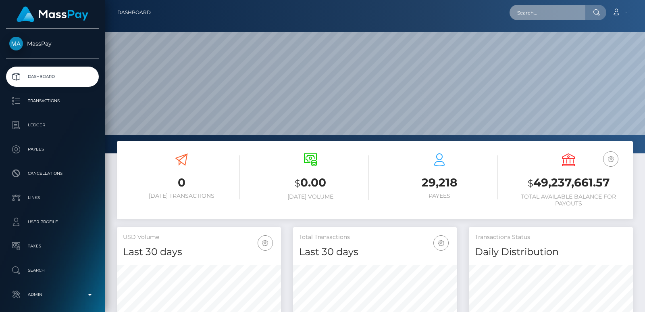
click at [527, 16] on input "text" at bounding box center [548, 12] width 76 height 15
paste input "[EMAIL_ADDRESS][DOMAIN_NAME]"
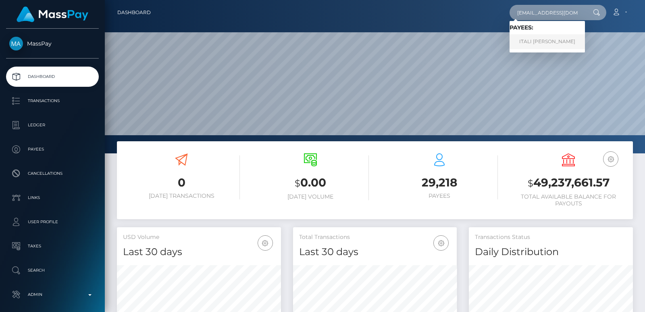
type input "[EMAIL_ADDRESS][DOMAIN_NAME]"
click at [539, 42] on link "ITALI [PERSON_NAME]" at bounding box center [547, 41] width 75 height 15
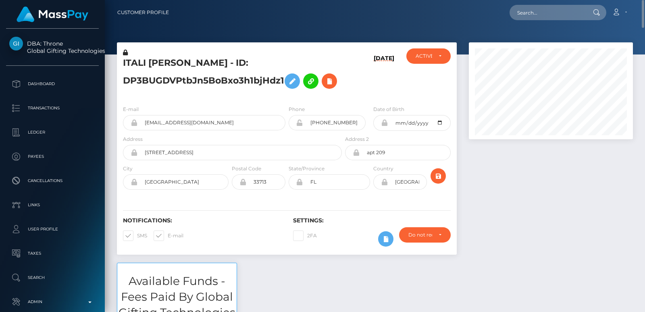
click at [127, 56] on div "ITALI JADE ANNSYL DAVID - ID: DP3BUGDVPtbJn5BoBxo3h1bjHdz1" at bounding box center [230, 73] width 227 height 50
click at [135, 60] on h5 "ITALI JADE ANNSYL DAVID - ID: DP3BUGDVPtbJn5BoBxo3h1bjHdz1" at bounding box center [230, 75] width 214 height 36
copy h5 "ITALI"
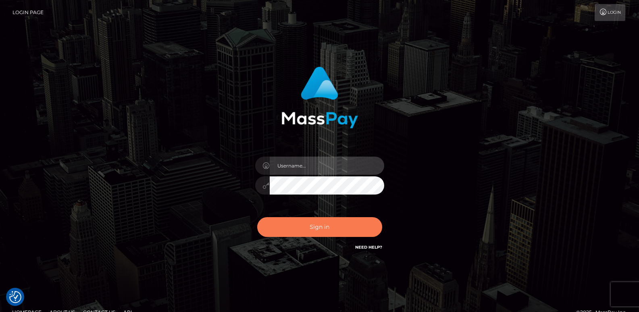
type input "ts2.es"
click at [305, 228] on button "Sign in" at bounding box center [319, 227] width 125 height 20
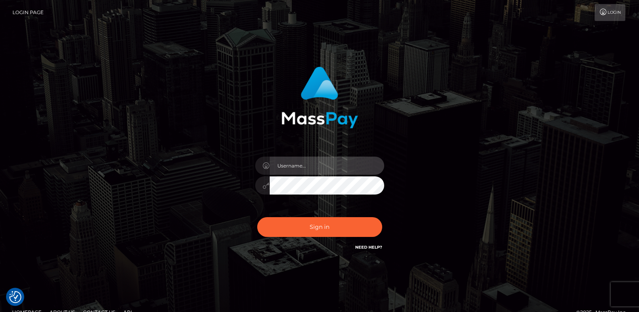
type input "[DOMAIN_NAME]"
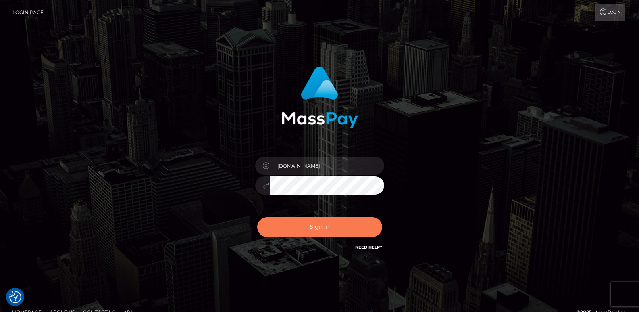
click at [305, 228] on button "Sign in" at bounding box center [319, 227] width 125 height 20
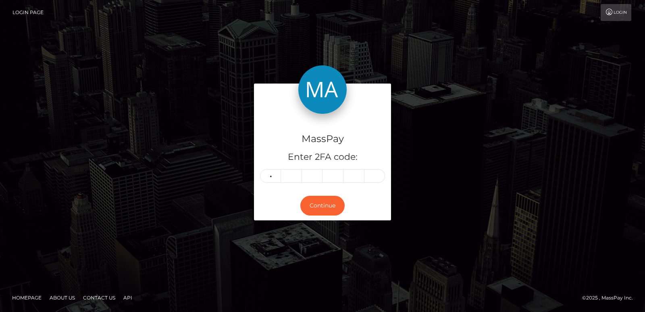
type input "5"
type input "9"
type input "3"
type input "1"
type input "2"
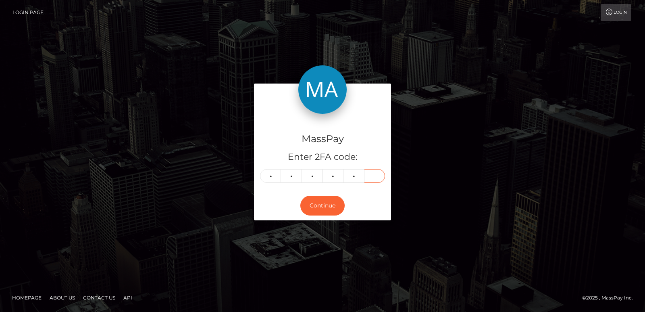
type input "5"
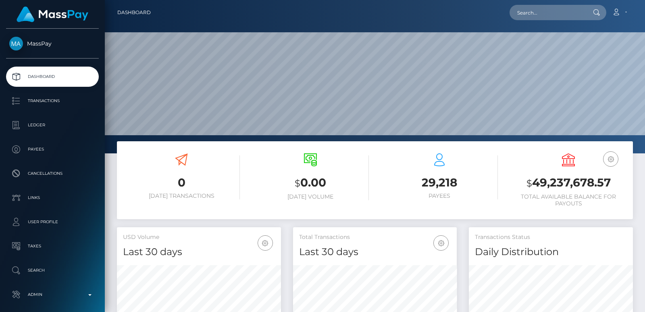
scroll to position [143, 164]
click at [533, 12] on input "text" at bounding box center [548, 12] width 76 height 15
paste input "hola@haydeehidalgo.com"
type input "hola@haydeehidalgo.com"
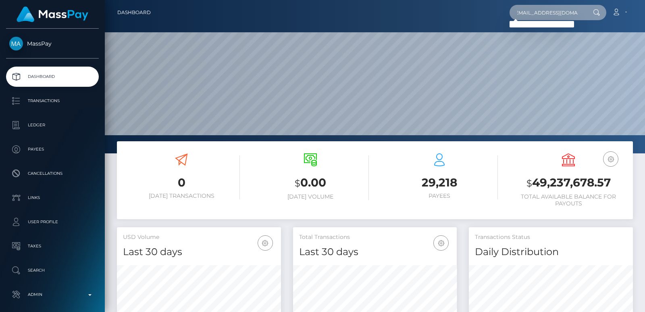
scroll to position [0, 0]
click at [532, 17] on input "hola@haydeehidalgo.com" at bounding box center [548, 12] width 76 height 15
